Goal: Communication & Community: Connect with others

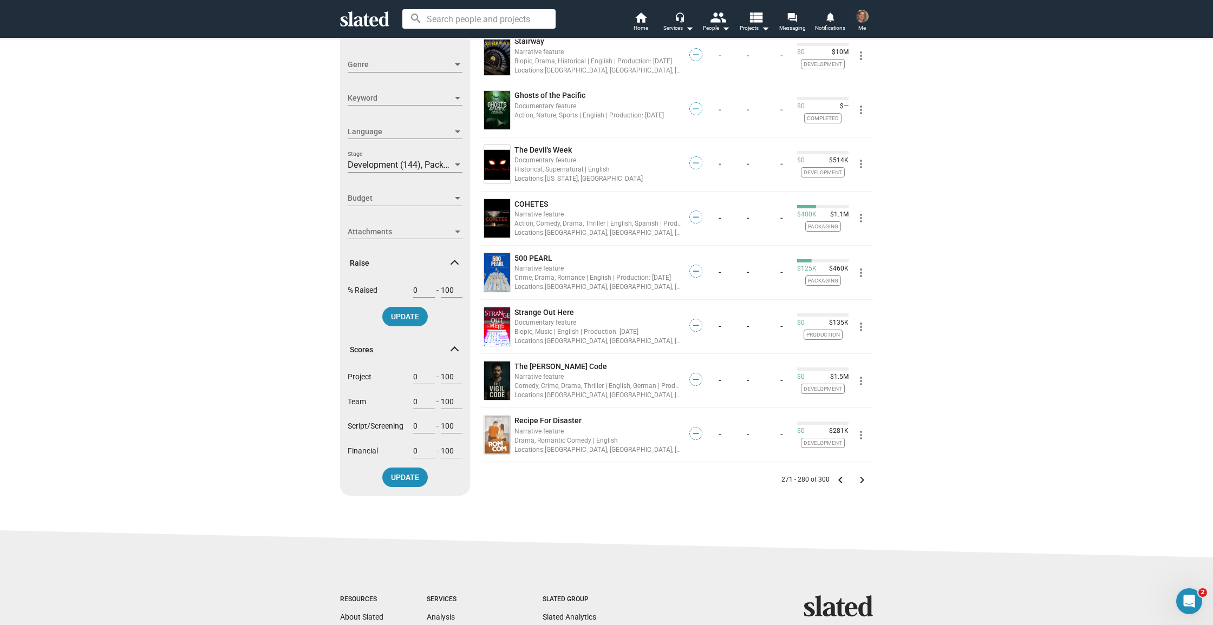
scroll to position [225, 0]
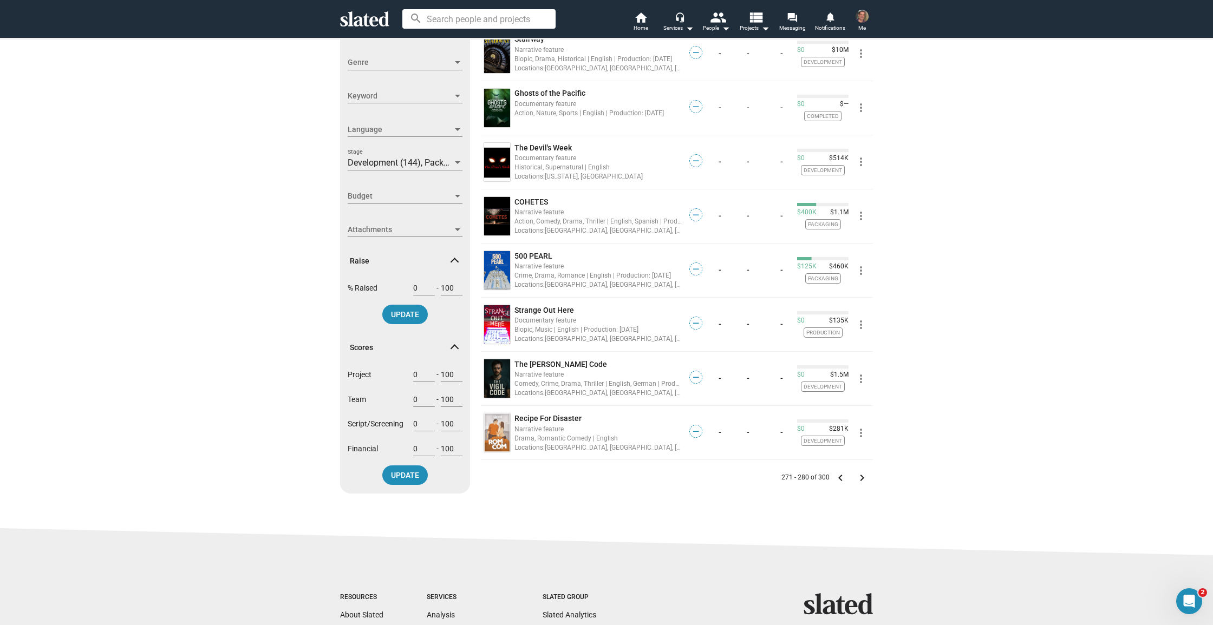
click at [840, 479] on mat-icon "keyboard_arrow_left" at bounding box center [840, 478] width 13 height 13
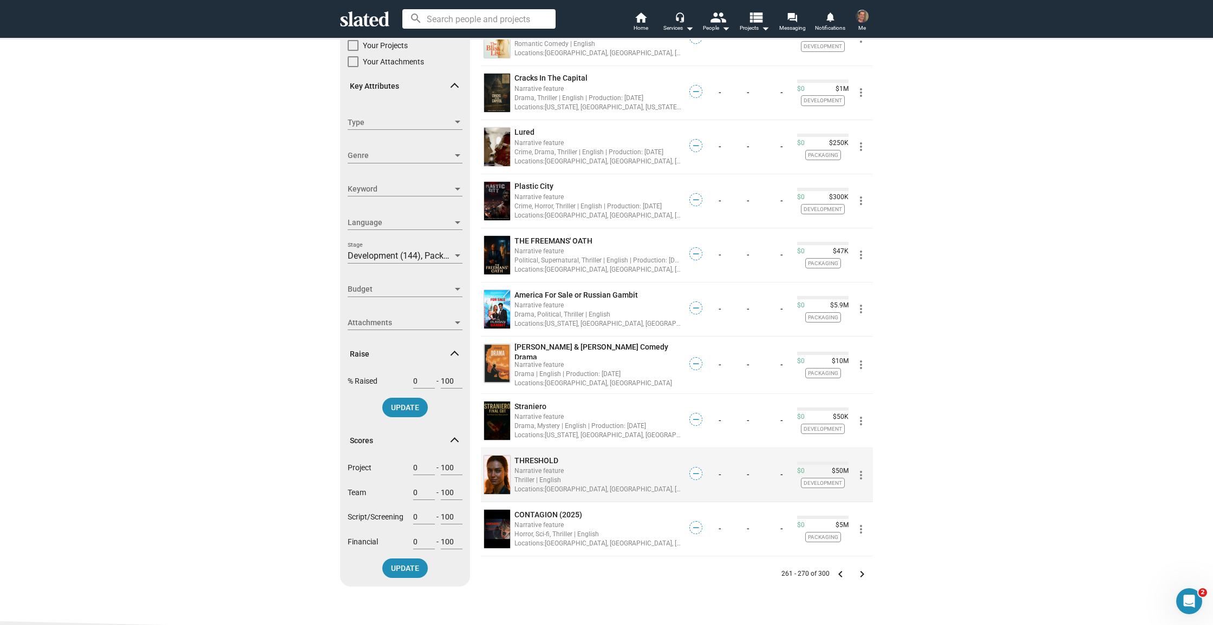
scroll to position [135, 0]
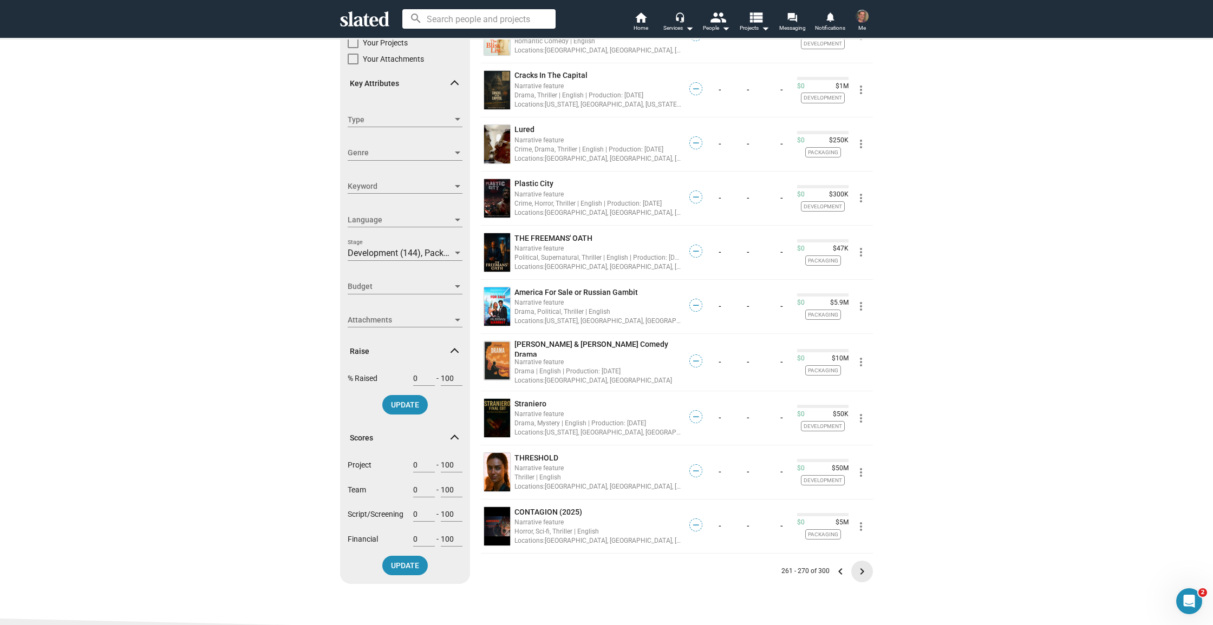
click at [862, 568] on mat-icon "keyboard_arrow_right" at bounding box center [861, 571] width 13 height 13
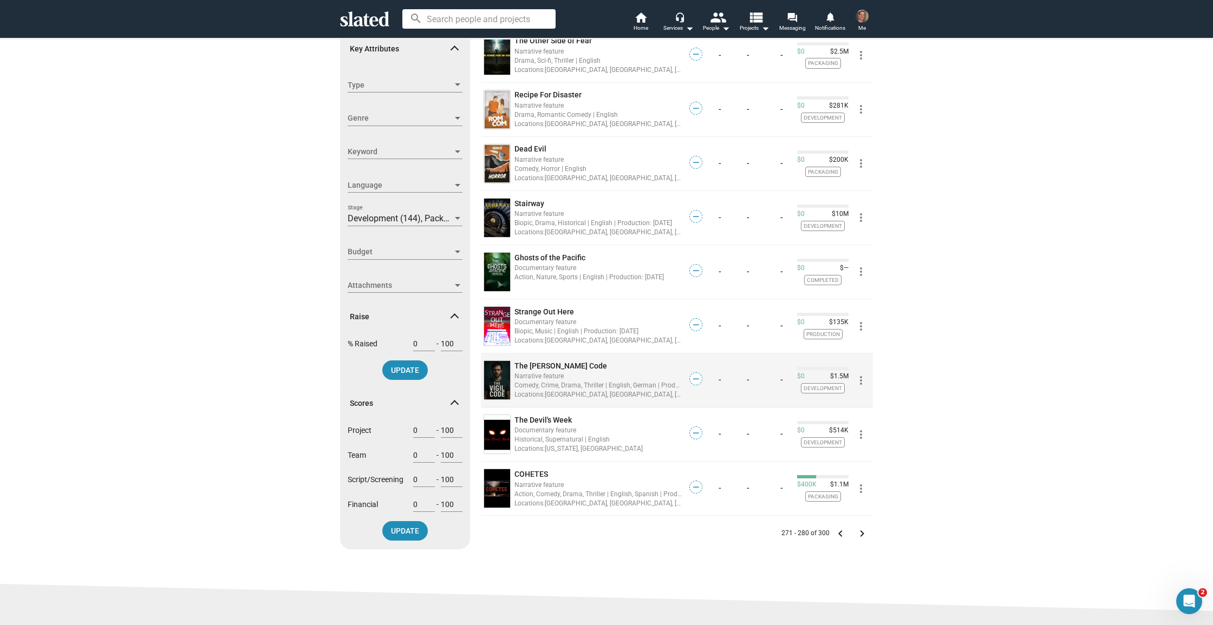
scroll to position [170, 0]
click at [864, 532] on mat-icon "keyboard_arrow_right" at bounding box center [861, 533] width 13 height 13
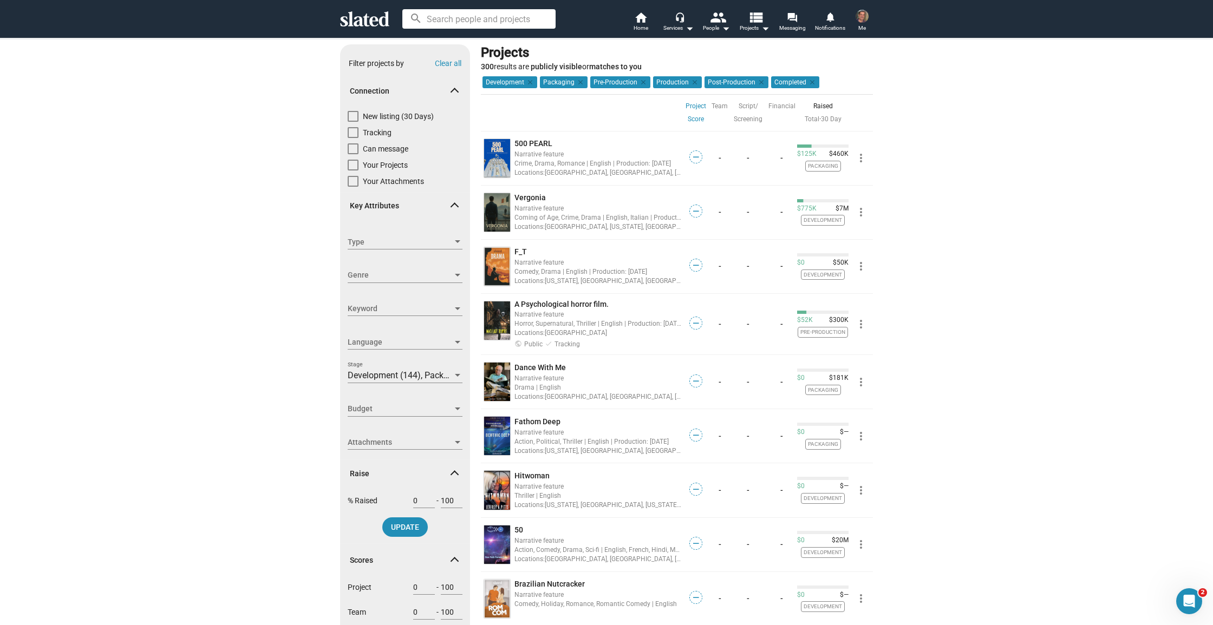
scroll to position [12, 0]
click at [788, 22] on mat-icon "forum" at bounding box center [792, 17] width 10 height 10
